Goal: Task Accomplishment & Management: Use online tool/utility

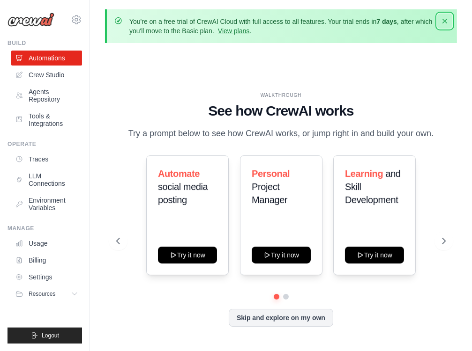
click at [446, 19] on icon "button" at bounding box center [444, 20] width 9 height 9
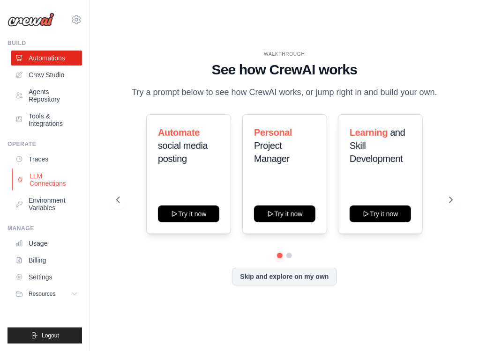
click at [44, 174] on link "LLM Connections" at bounding box center [47, 180] width 71 height 22
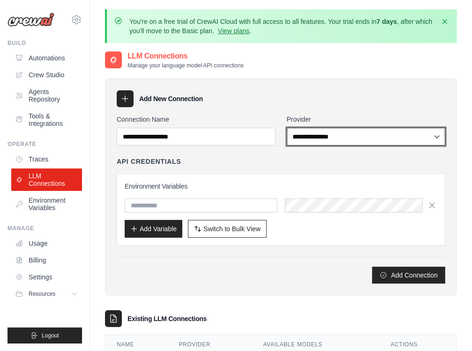
click at [354, 131] on select "**********" at bounding box center [366, 137] width 159 height 18
select select "******"
click at [287, 128] on select "**********" at bounding box center [366, 137] width 159 height 18
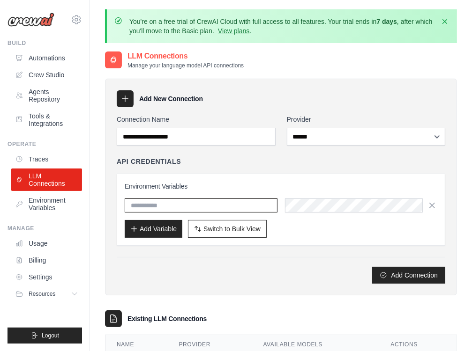
click at [202, 205] on input "text" at bounding box center [201, 206] width 153 height 14
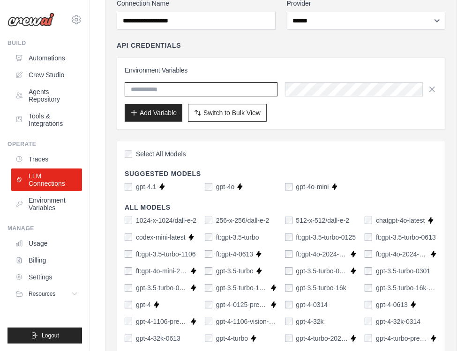
scroll to position [117, 0]
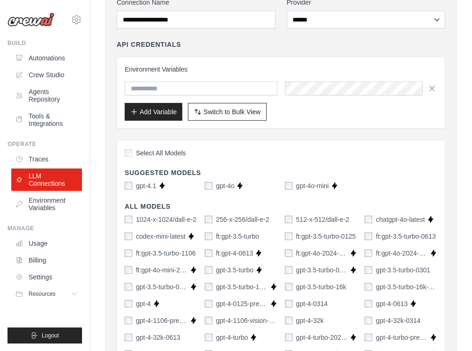
click at [135, 185] on div "gpt-4.1" at bounding box center [141, 185] width 32 height 9
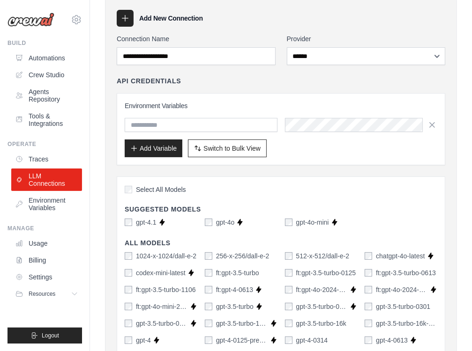
scroll to position [0, 0]
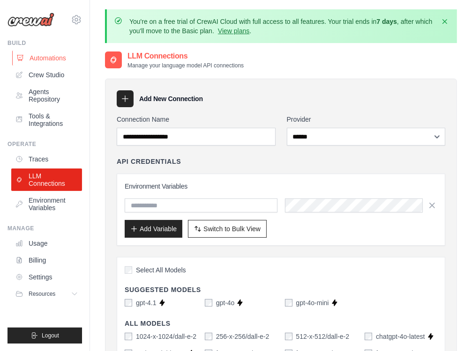
click at [45, 59] on link "Automations" at bounding box center [47, 58] width 71 height 15
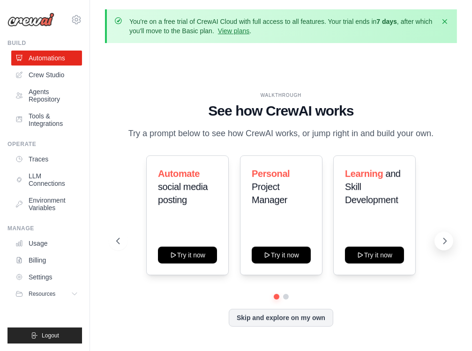
click at [443, 243] on icon at bounding box center [444, 241] width 9 height 9
click at [447, 240] on icon at bounding box center [444, 241] width 9 height 9
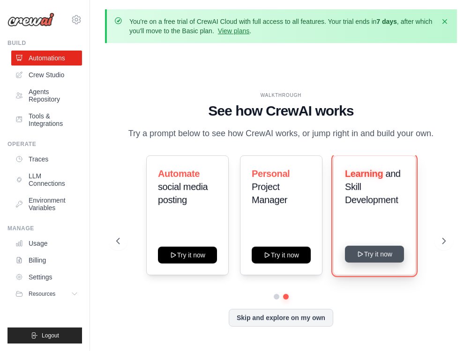
click at [364, 261] on button "Try it now" at bounding box center [374, 254] width 59 height 17
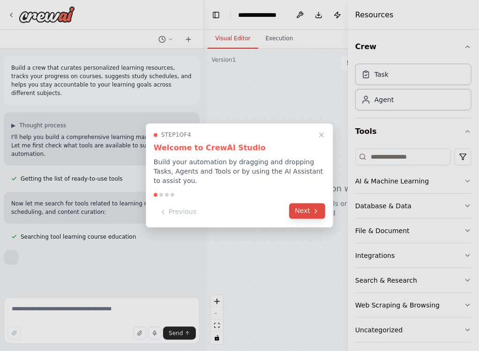
click at [308, 204] on button "Next" at bounding box center [307, 211] width 36 height 15
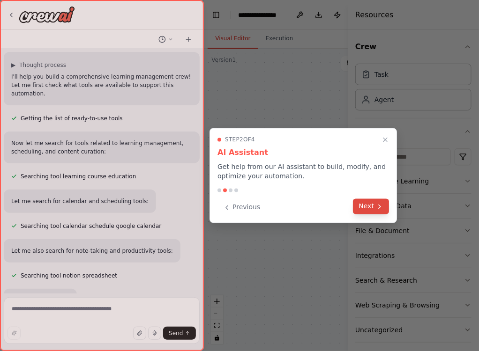
scroll to position [61, 0]
click at [370, 206] on button "Next" at bounding box center [371, 206] width 36 height 15
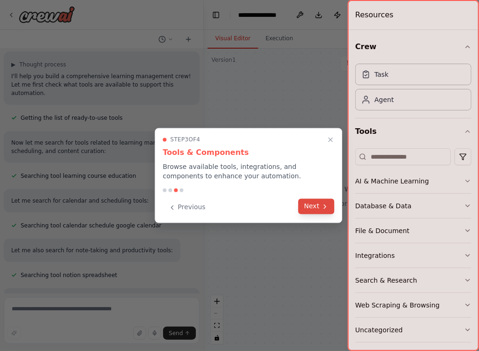
click at [320, 206] on button "Next" at bounding box center [316, 206] width 36 height 15
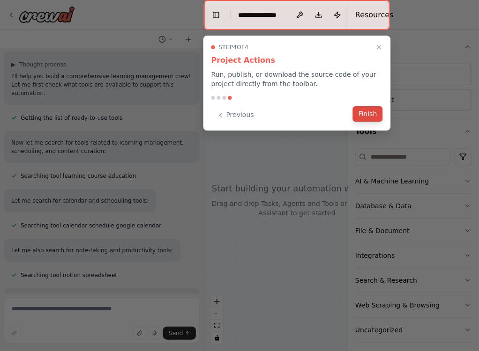
click at [360, 121] on button "Finish" at bounding box center [368, 113] width 30 height 15
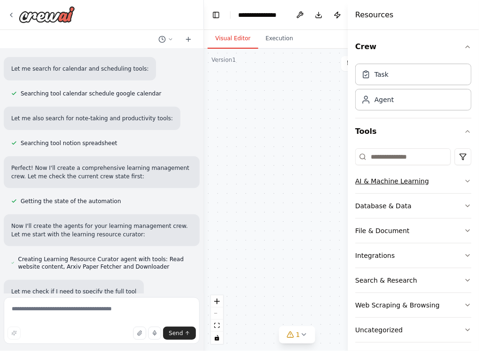
scroll to position [212, 0]
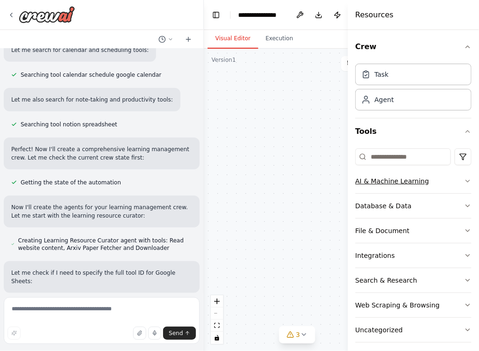
click at [419, 186] on button "AI & Machine Learning" at bounding box center [413, 181] width 116 height 24
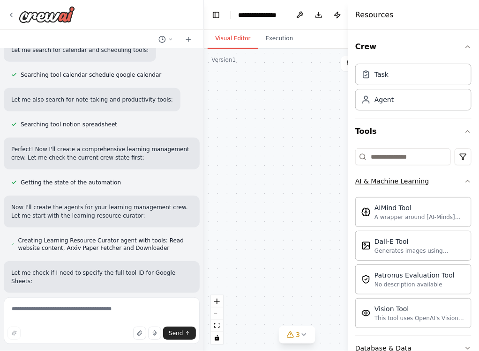
scroll to position [238, 0]
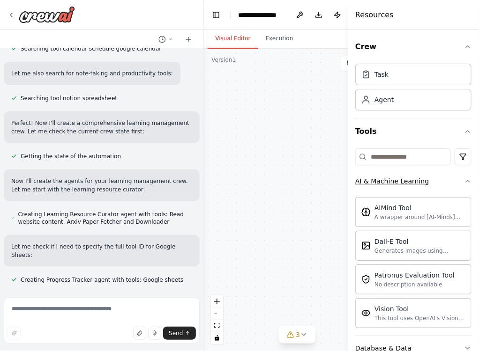
click at [419, 186] on button "AI & Machine Learning" at bounding box center [413, 181] width 116 height 24
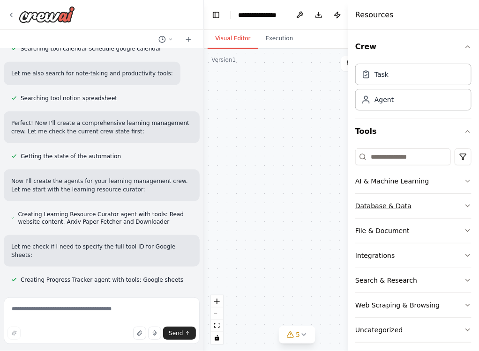
click at [420, 203] on button "Database & Data" at bounding box center [413, 206] width 116 height 24
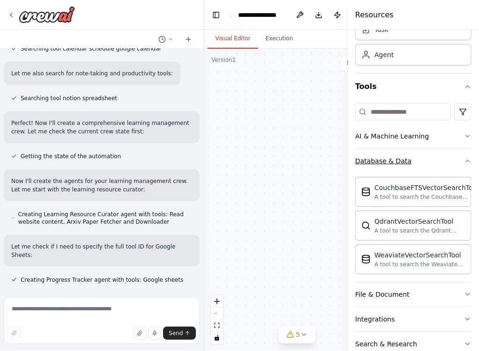
scroll to position [46, 0]
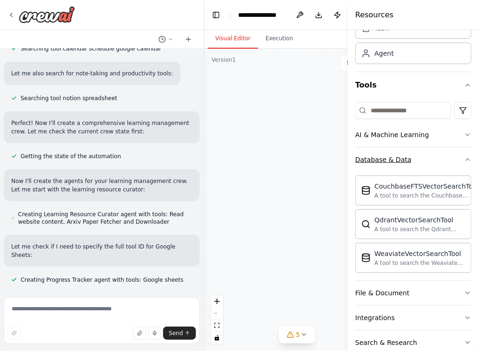
click at [439, 171] on button "Database & Data" at bounding box center [413, 160] width 116 height 24
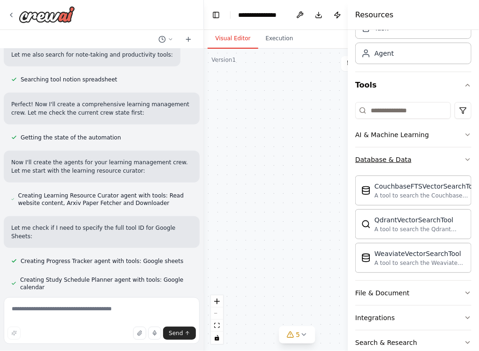
scroll to position [6, 0]
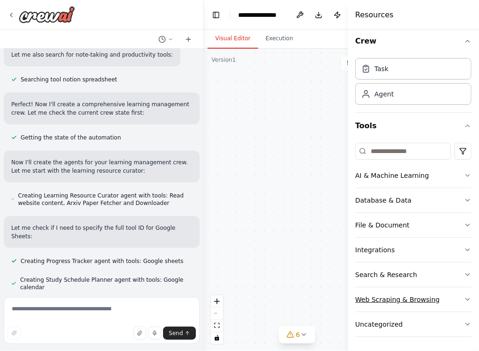
click at [422, 295] on div "Web Scraping & Browsing" at bounding box center [397, 299] width 84 height 9
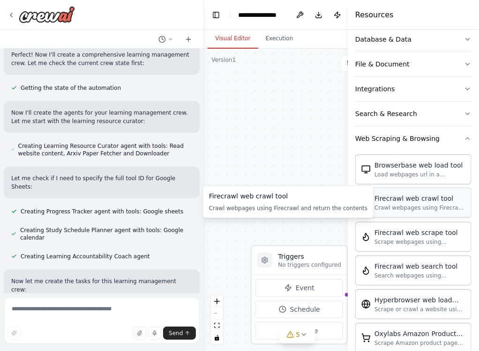
scroll to position [325, 0]
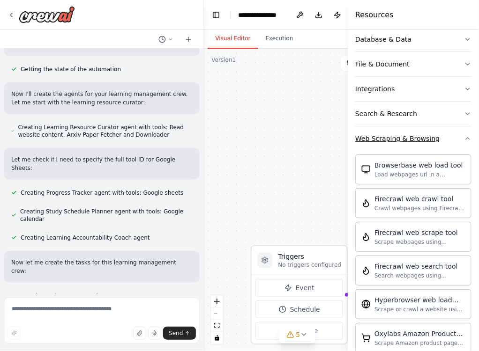
click at [452, 136] on button "Web Scraping & Browsing" at bounding box center [413, 139] width 116 height 24
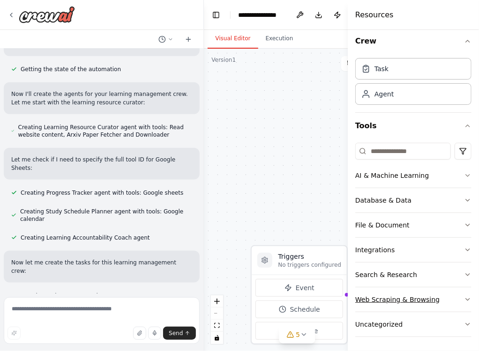
scroll to position [6, 0]
click at [452, 136] on div "Tools AI & Machine Learning Database & Data File & Document Integrations Search…" at bounding box center [413, 229] width 116 height 232
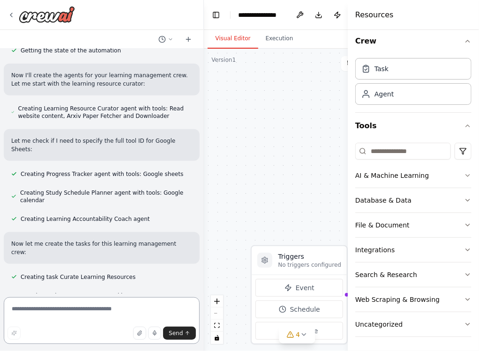
click at [86, 325] on textarea at bounding box center [102, 321] width 196 height 47
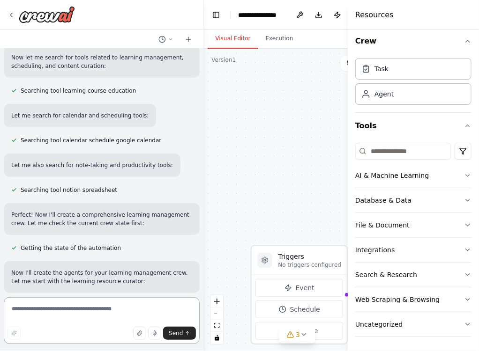
scroll to position [34, 0]
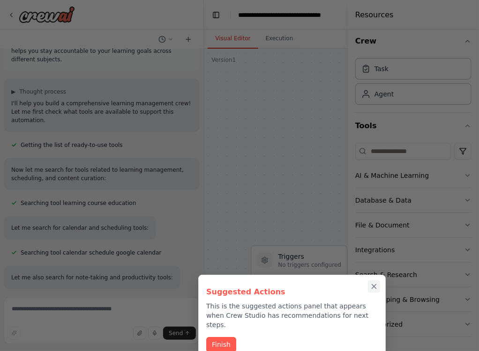
click at [375, 283] on icon "Close walkthrough" at bounding box center [374, 287] width 8 height 8
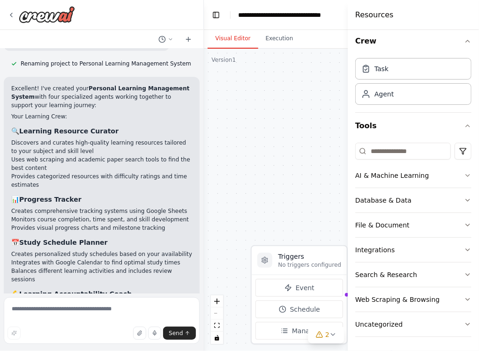
scroll to position [722, 0]
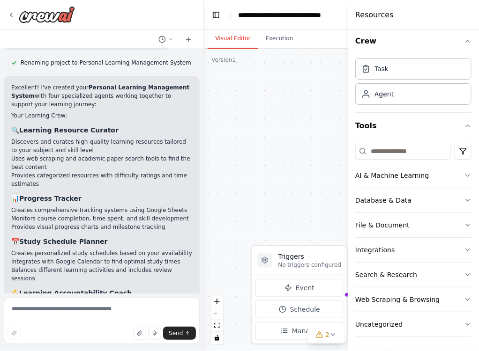
click at [145, 215] on li "Monitors course completion, time spent, and skill development" at bounding box center [101, 219] width 181 height 8
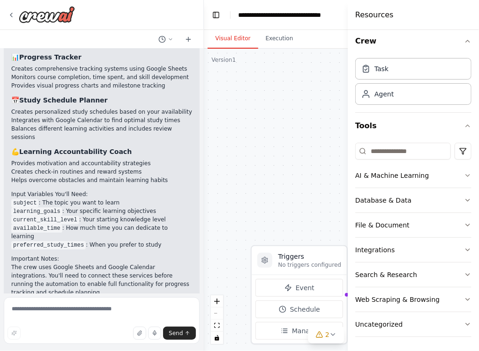
scroll to position [946, 0]
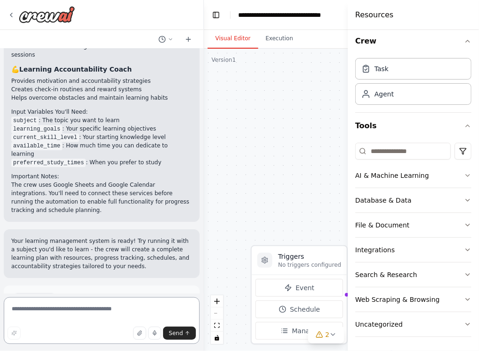
click at [97, 308] on textarea at bounding box center [102, 321] width 196 height 47
click at [118, 332] on button "Run Automation" at bounding box center [101, 339] width 181 height 15
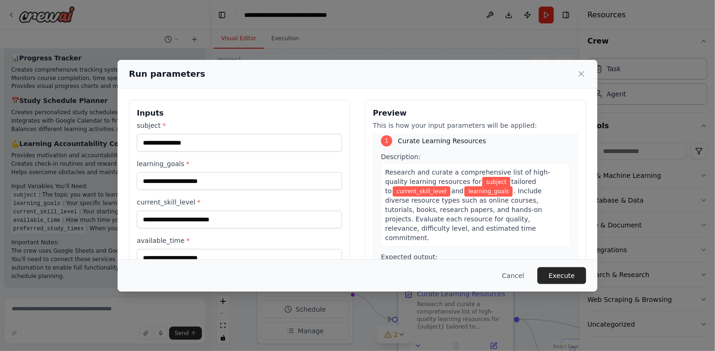
scroll to position [2, 0]
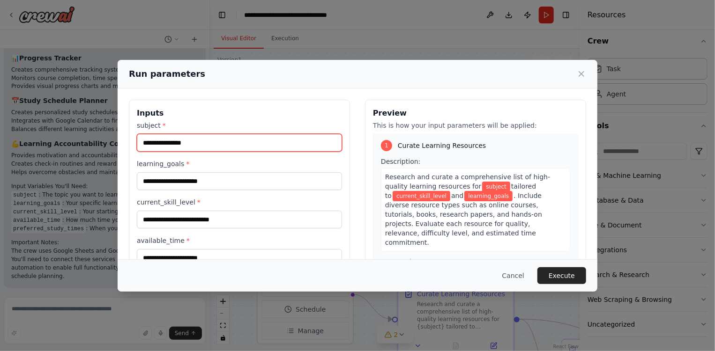
click at [195, 142] on input "subject *" at bounding box center [239, 143] width 205 height 18
type input "*"
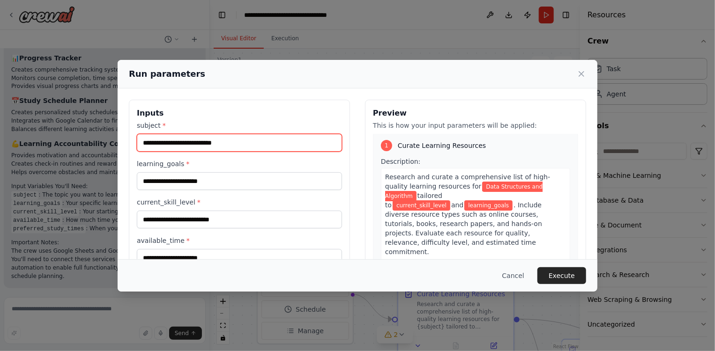
type input "**********"
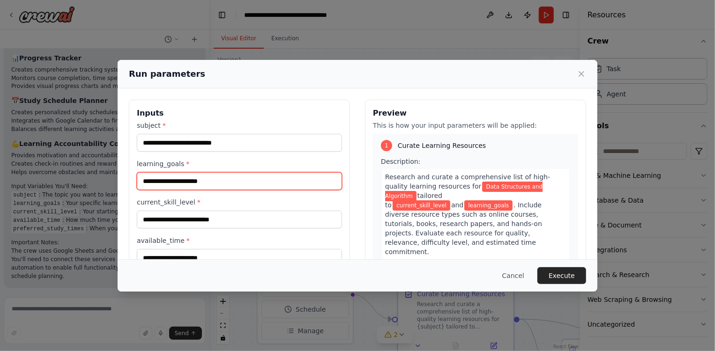
drag, startPoint x: 212, startPoint y: 182, endPoint x: 57, endPoint y: 169, distance: 155.2
click at [57, 169] on div "**********" at bounding box center [357, 175] width 715 height 351
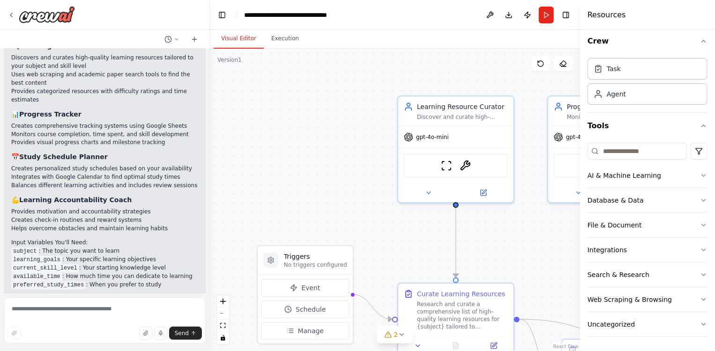
scroll to position [855, 0]
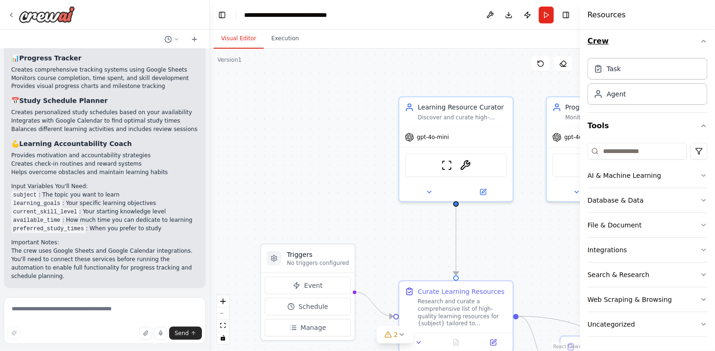
click at [478, 41] on icon "button" at bounding box center [703, 40] width 7 height 7
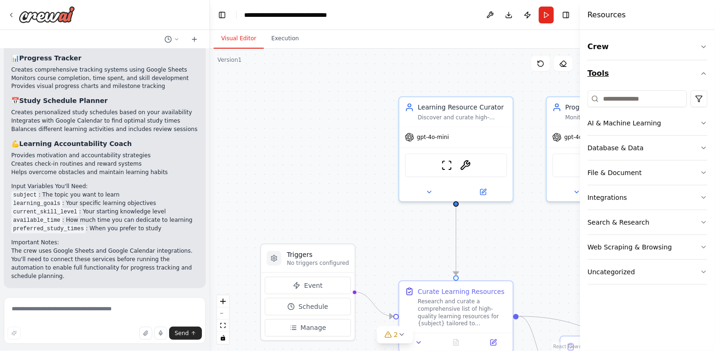
click at [478, 76] on icon "button" at bounding box center [703, 73] width 7 height 7
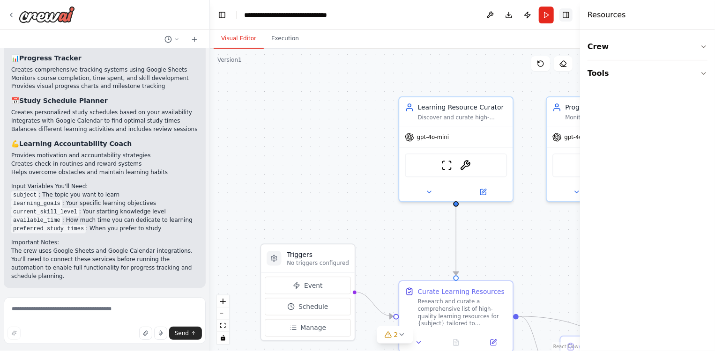
click at [478, 15] on button "Toggle Right Sidebar" at bounding box center [565, 14] width 13 height 13
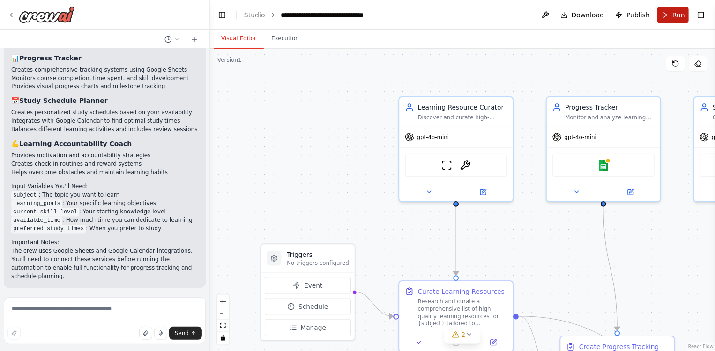
click at [478, 17] on button "Run" at bounding box center [672, 15] width 31 height 17
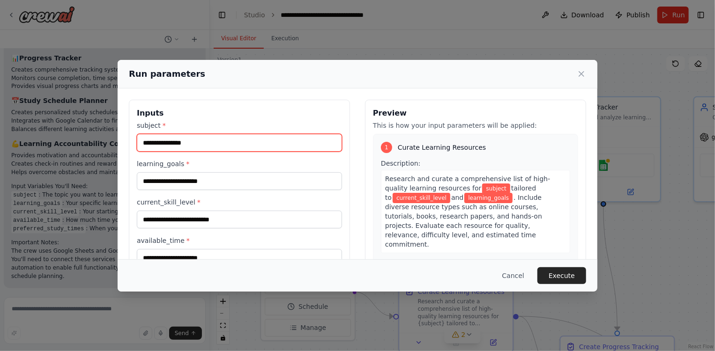
click at [203, 147] on input "subject *" at bounding box center [239, 143] width 205 height 18
type input "**********"
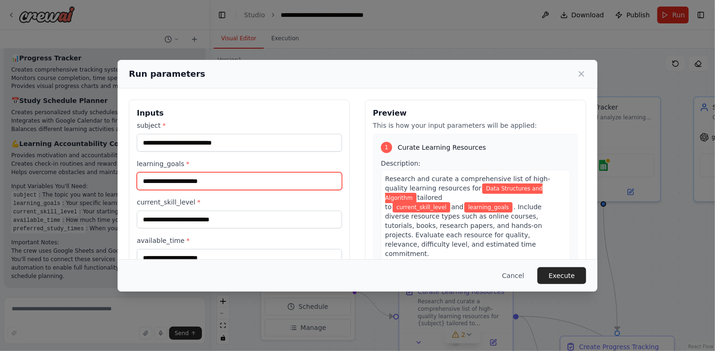
click at [184, 177] on input "learning_goals *" at bounding box center [239, 181] width 205 height 18
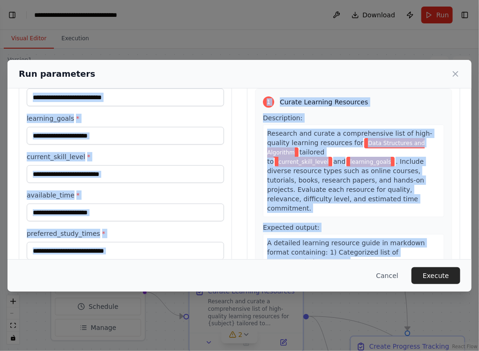
scroll to position [73, 0]
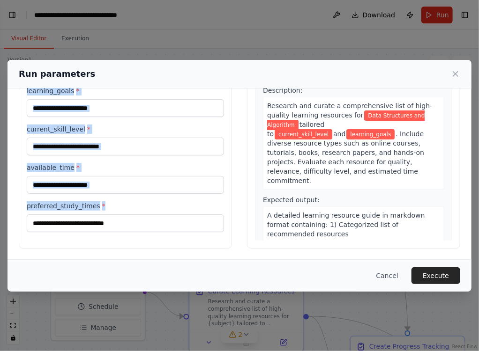
drag, startPoint x: 28, startPoint y: 102, endPoint x: 133, endPoint y: 233, distance: 168.0
click at [133, 233] on div "**********" at bounding box center [125, 138] width 213 height 222
copy div "nputs subject * learning_goals * current_skill_level * available_time * preferr…"
